Goal: Task Accomplishment & Management: Manage account settings

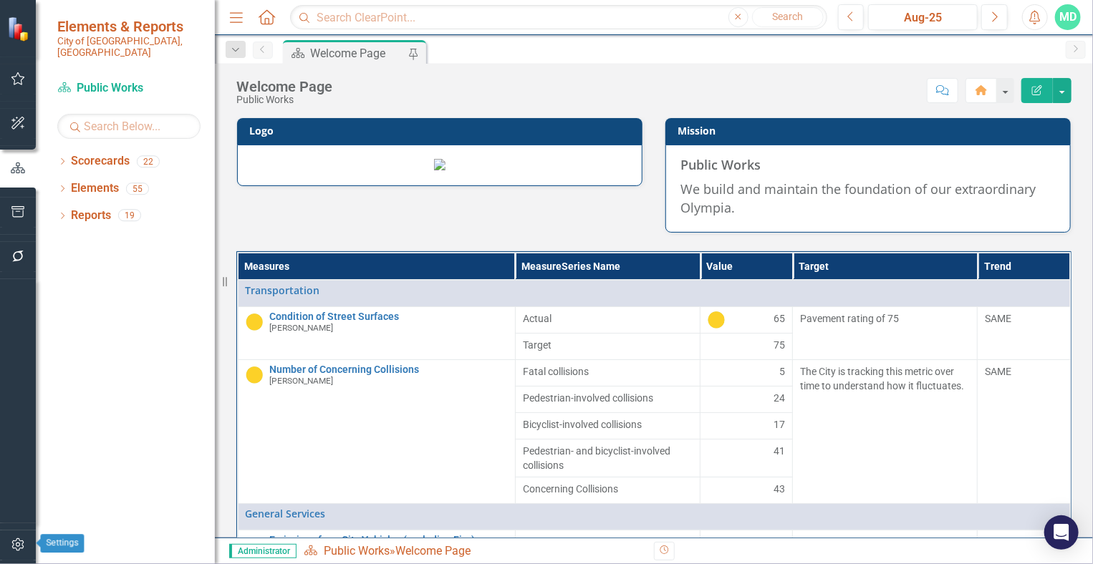
click at [18, 548] on icon "button" at bounding box center [18, 544] width 15 height 11
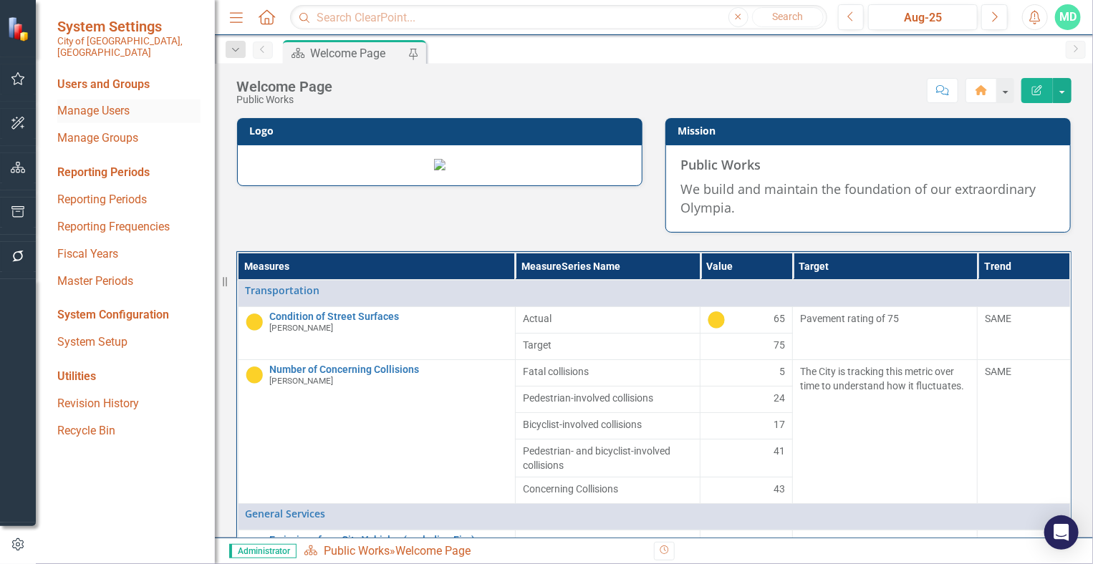
click at [90, 103] on link "Manage Users" at bounding box center [128, 111] width 143 height 16
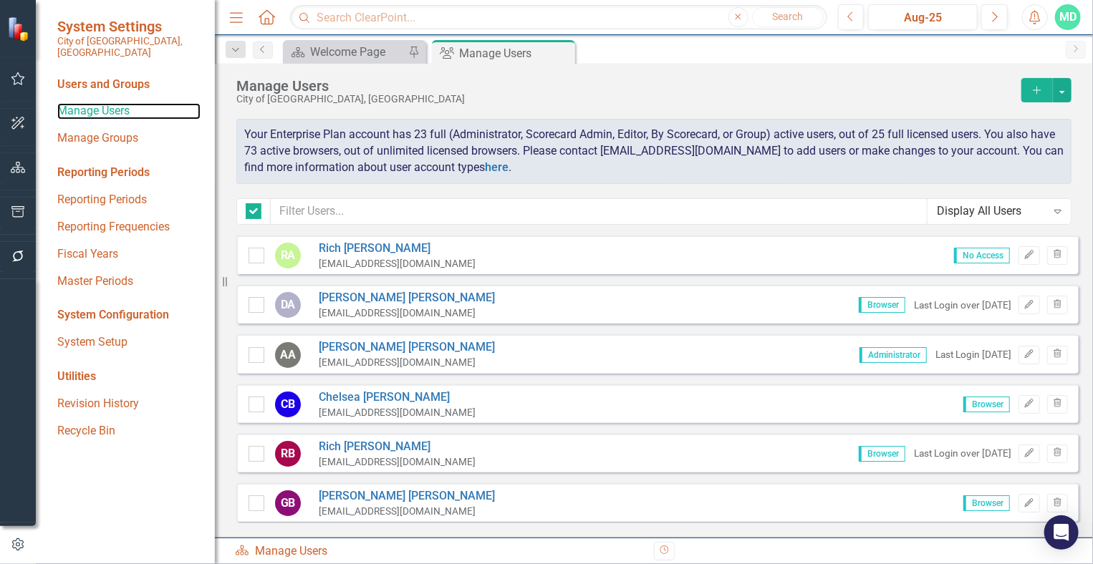
checkbox input "false"
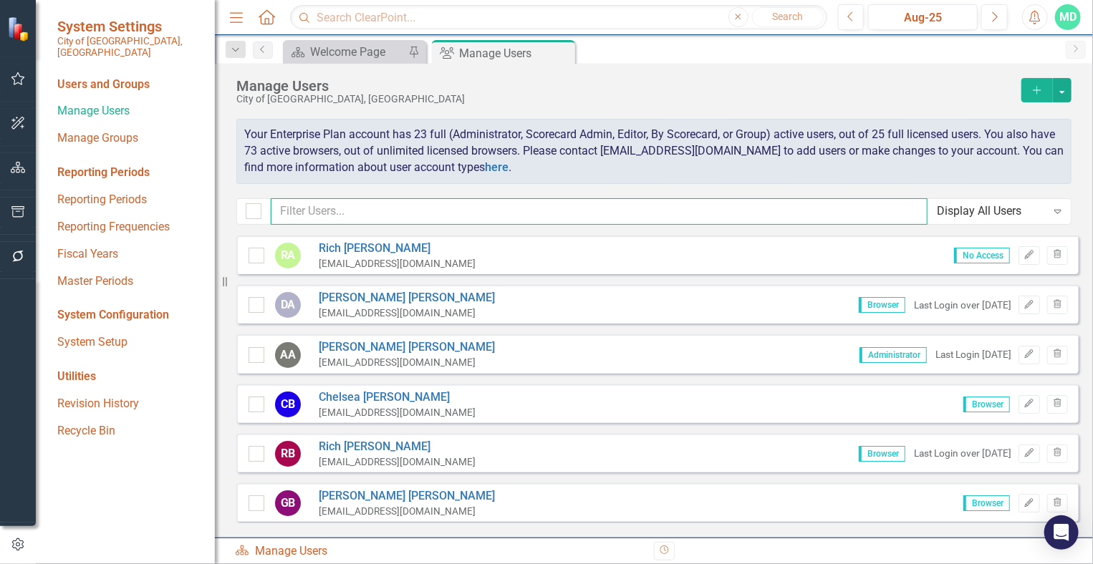
click at [389, 215] on input "text" at bounding box center [599, 211] width 657 height 27
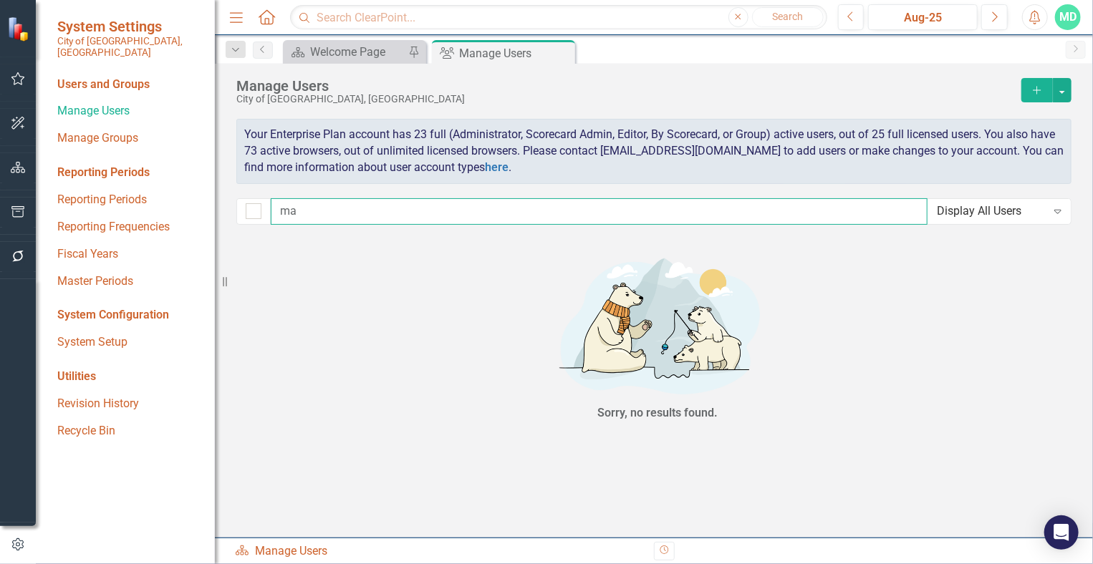
type input "mar"
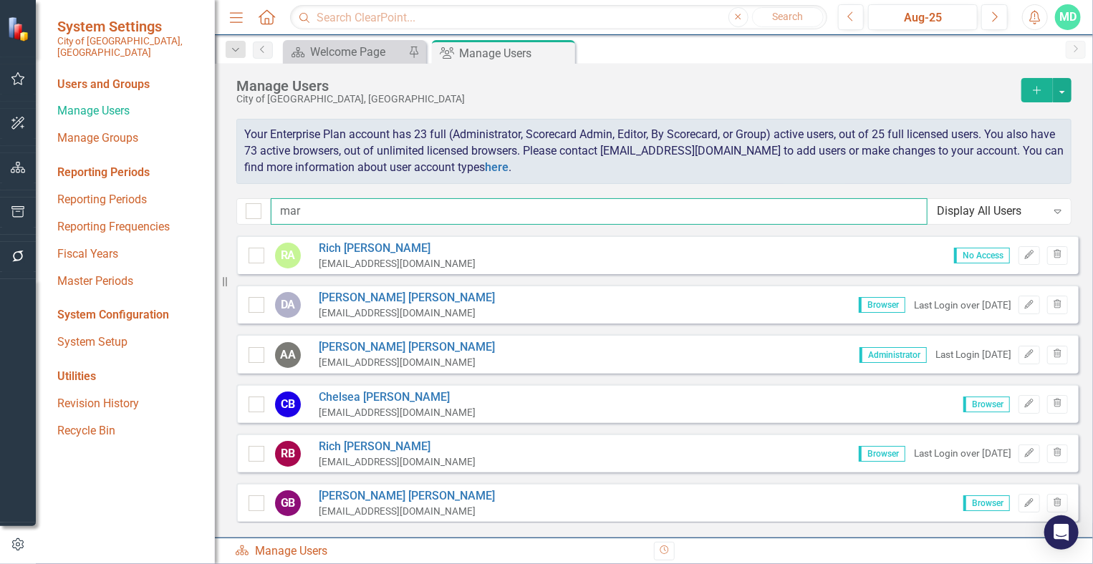
checkbox input "false"
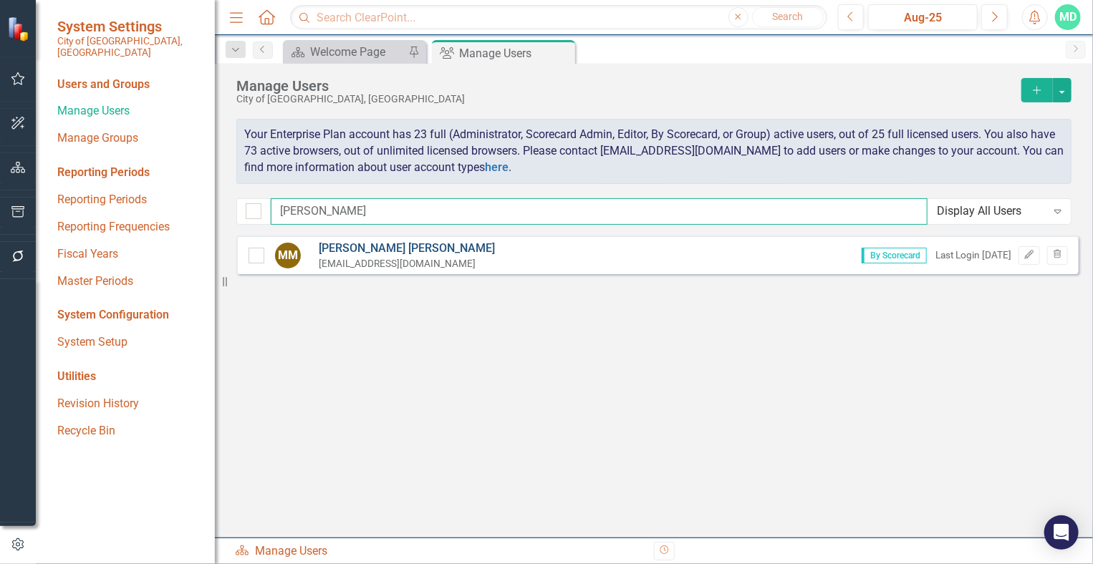
type input "[PERSON_NAME]"
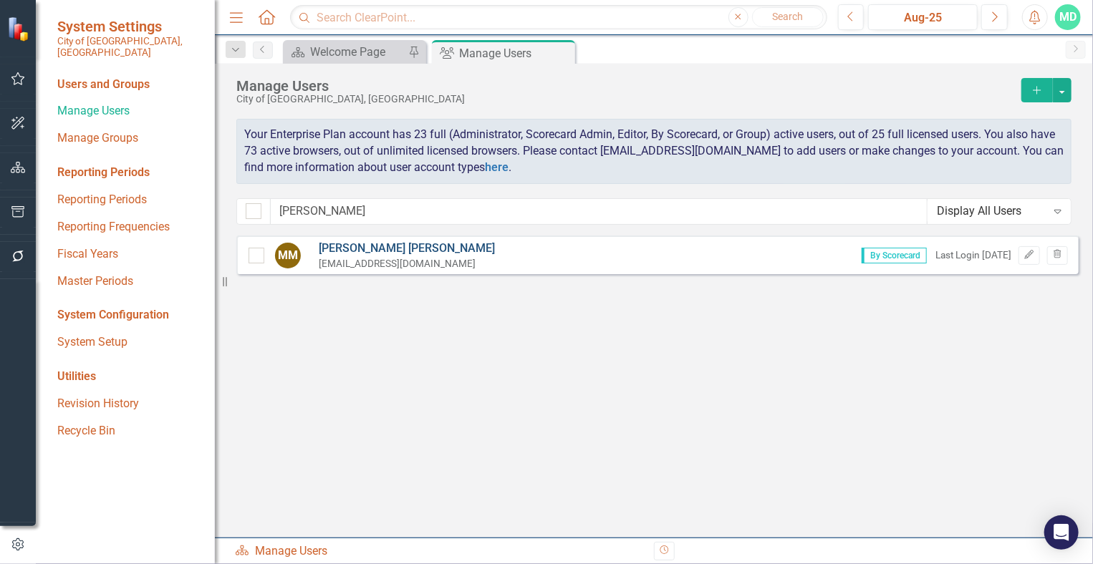
click at [364, 245] on link "[PERSON_NAME]" at bounding box center [407, 249] width 176 height 16
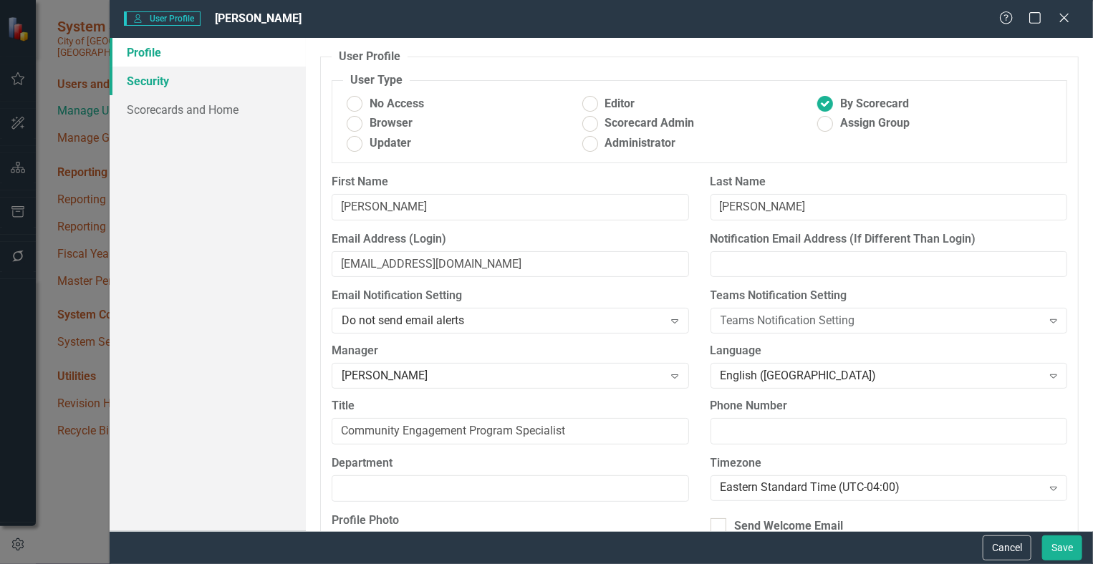
drag, startPoint x: 158, startPoint y: 80, endPoint x: 158, endPoint y: 90, distance: 9.3
click at [158, 80] on link "Security" at bounding box center [208, 81] width 197 height 29
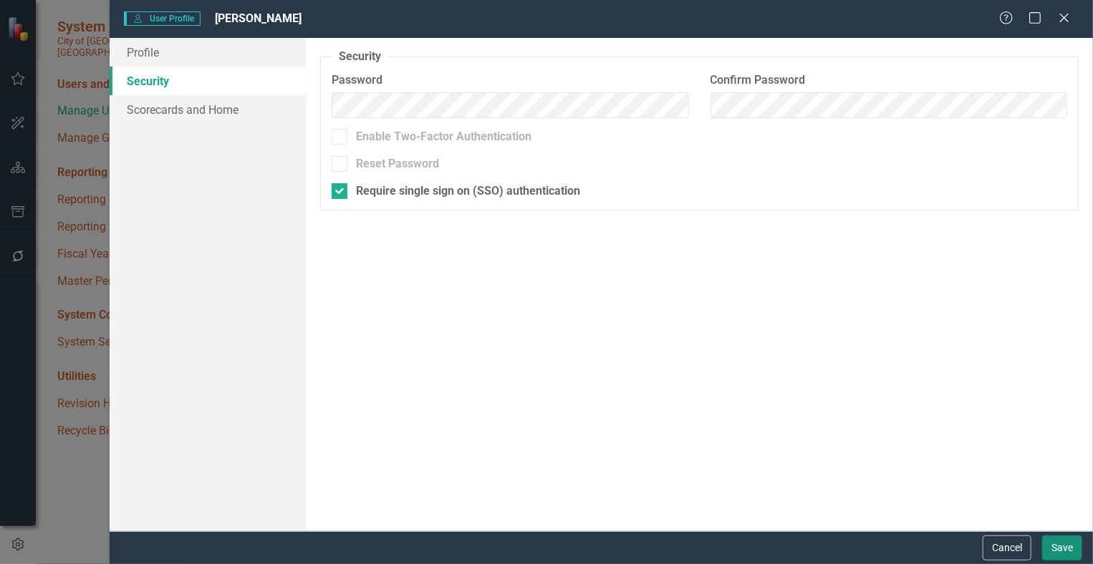
click at [1065, 549] on button "Save" at bounding box center [1062, 548] width 40 height 25
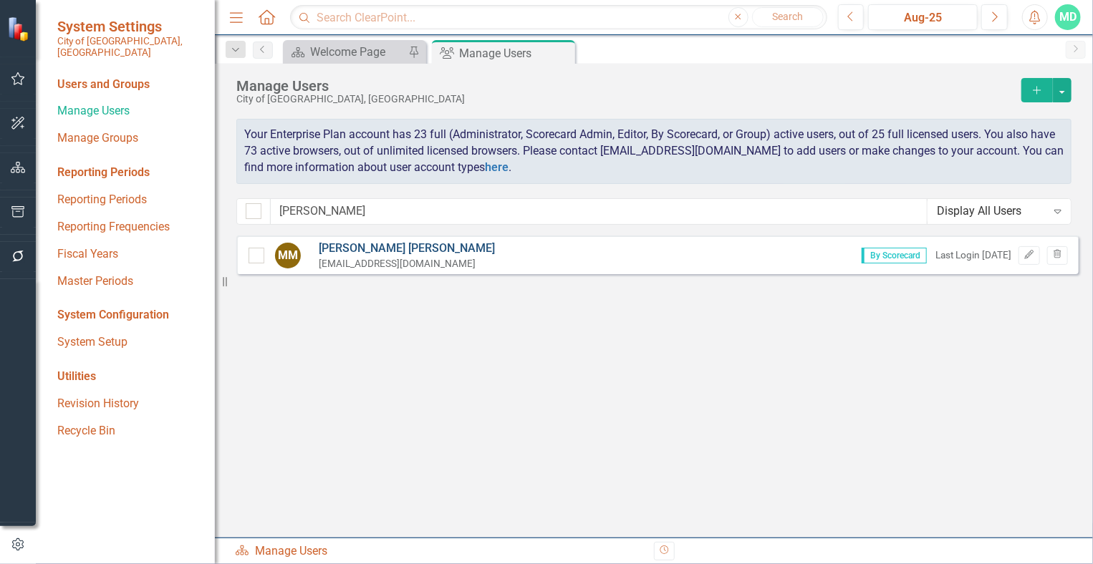
click at [358, 250] on link "[PERSON_NAME]" at bounding box center [407, 249] width 176 height 16
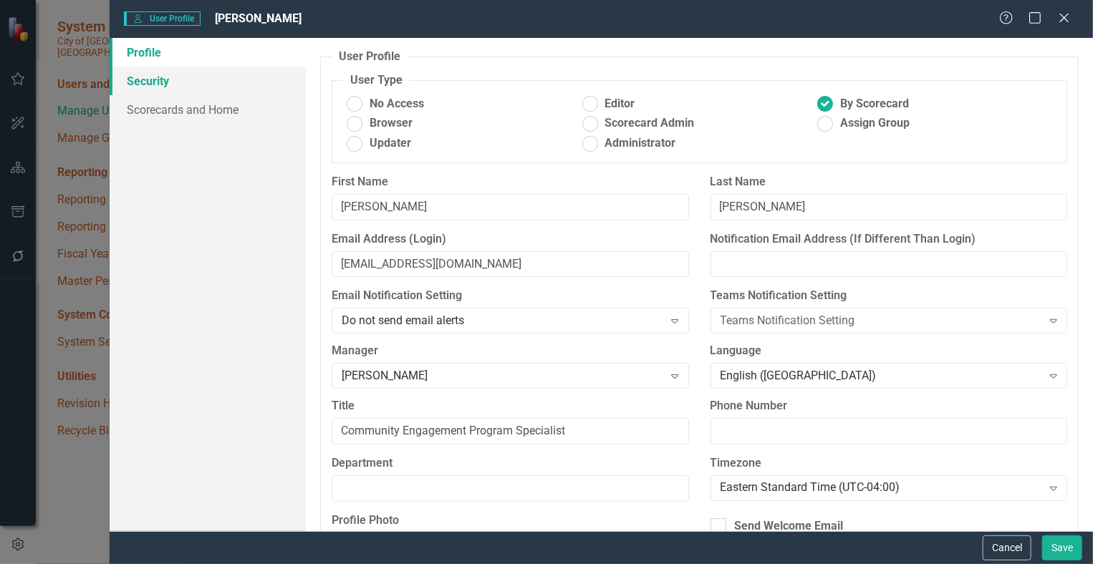
click at [169, 87] on link "Security" at bounding box center [208, 81] width 197 height 29
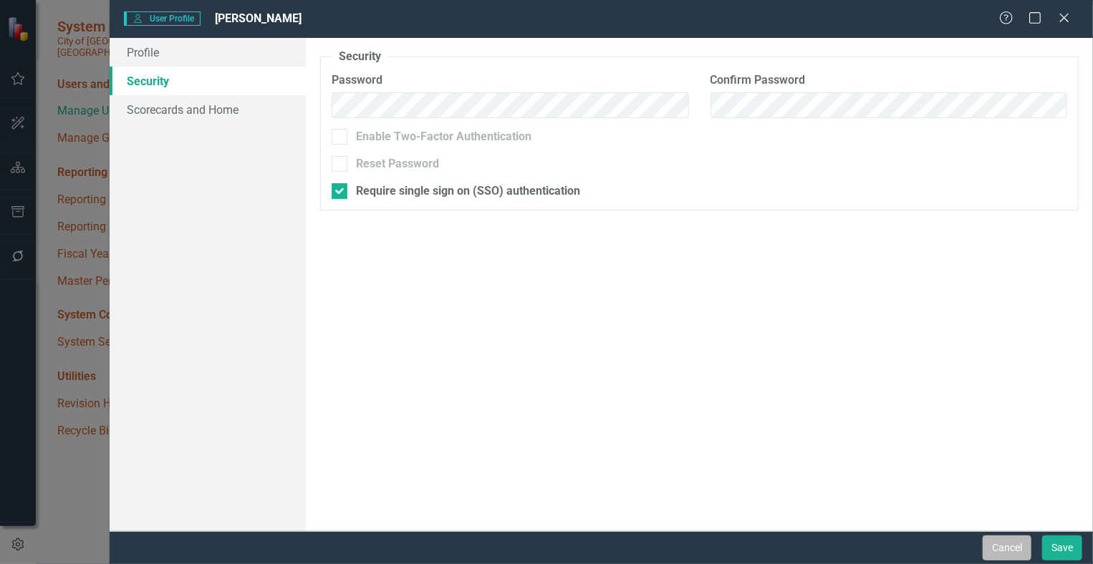
click at [1017, 554] on button "Cancel" at bounding box center [1007, 548] width 49 height 25
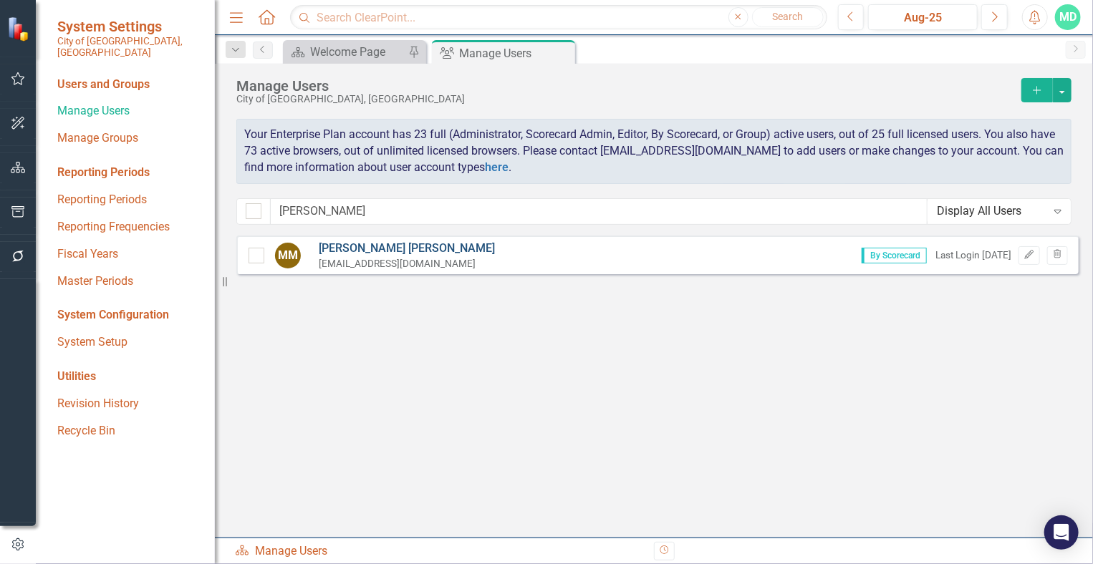
click at [352, 249] on link "[PERSON_NAME]" at bounding box center [407, 249] width 176 height 16
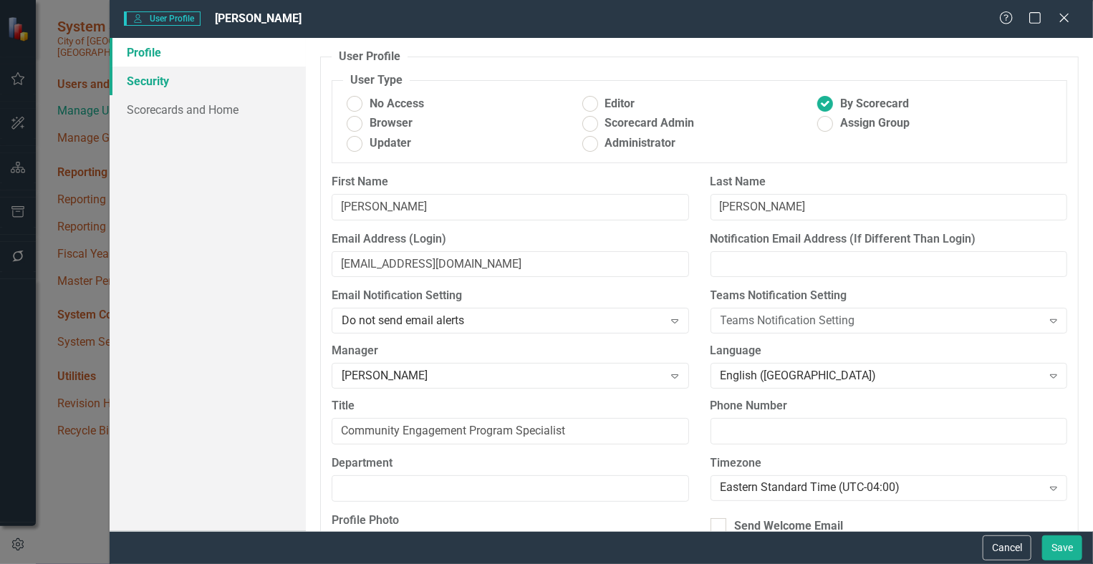
click at [135, 82] on link "Security" at bounding box center [208, 81] width 197 height 29
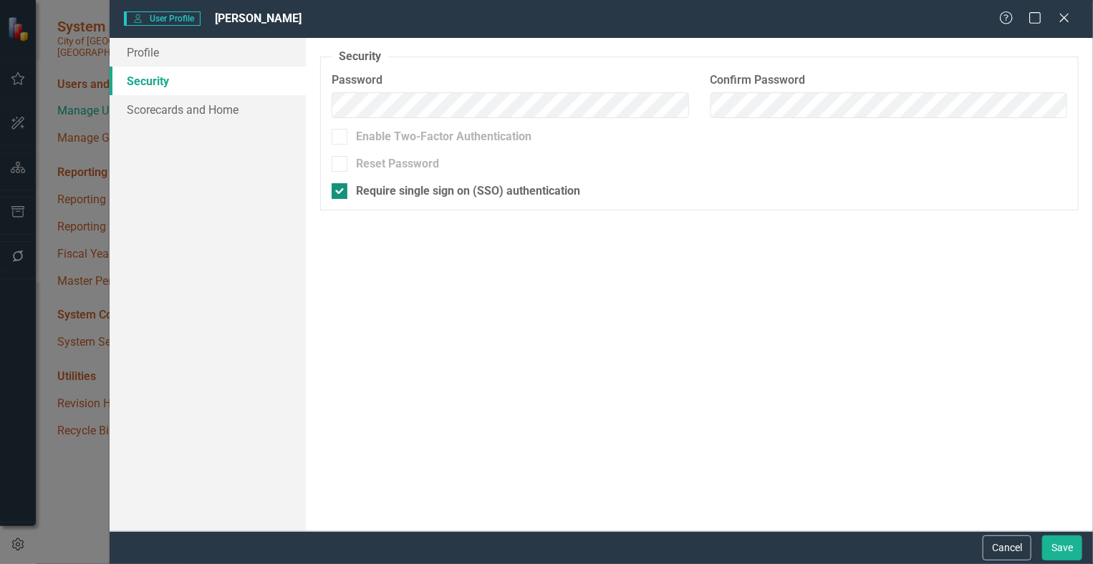
click at [344, 190] on div at bounding box center [340, 191] width 16 height 16
click at [341, 190] on input "Require single sign on (SSO) authentication" at bounding box center [336, 187] width 9 height 9
checkbox input "false"
click at [342, 163] on div at bounding box center [340, 164] width 16 height 16
click at [341, 163] on input "Reset Password" at bounding box center [336, 160] width 9 height 9
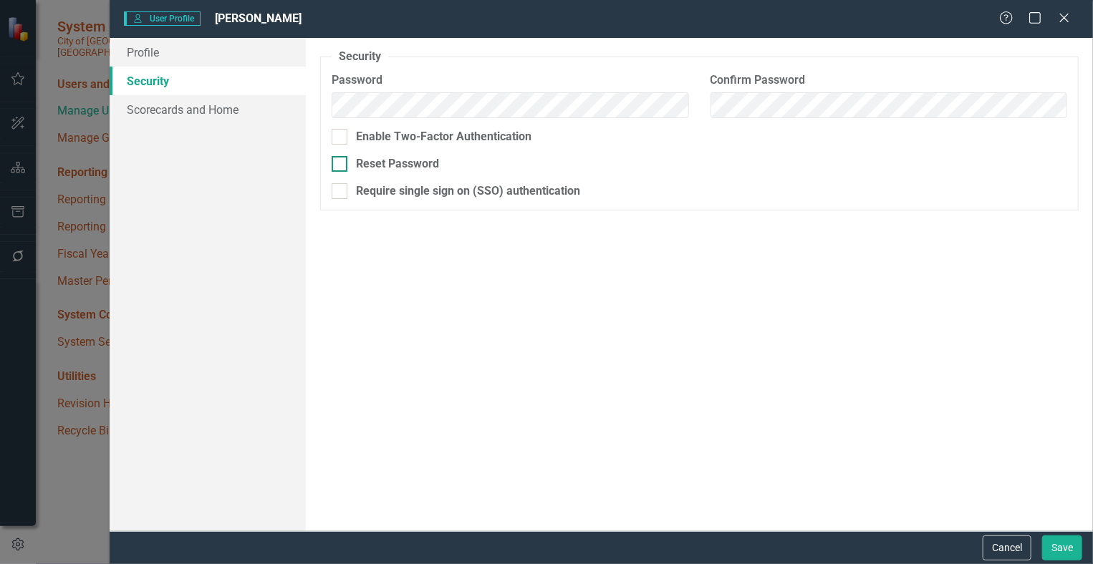
checkbox input "true"
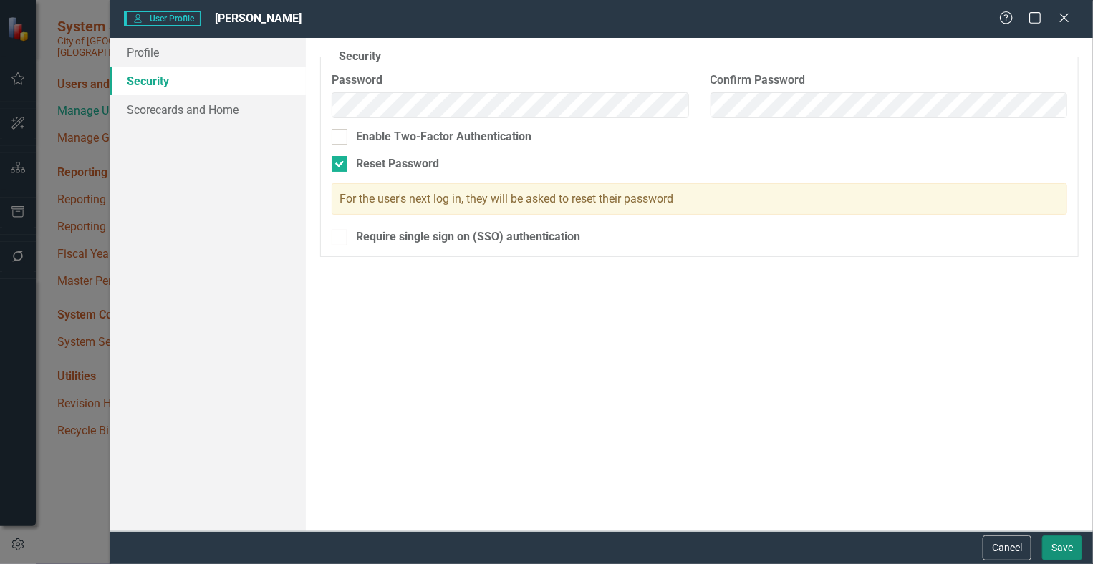
click at [1065, 544] on button "Save" at bounding box center [1062, 548] width 40 height 25
